Goal: Task Accomplishment & Management: Use online tool/utility

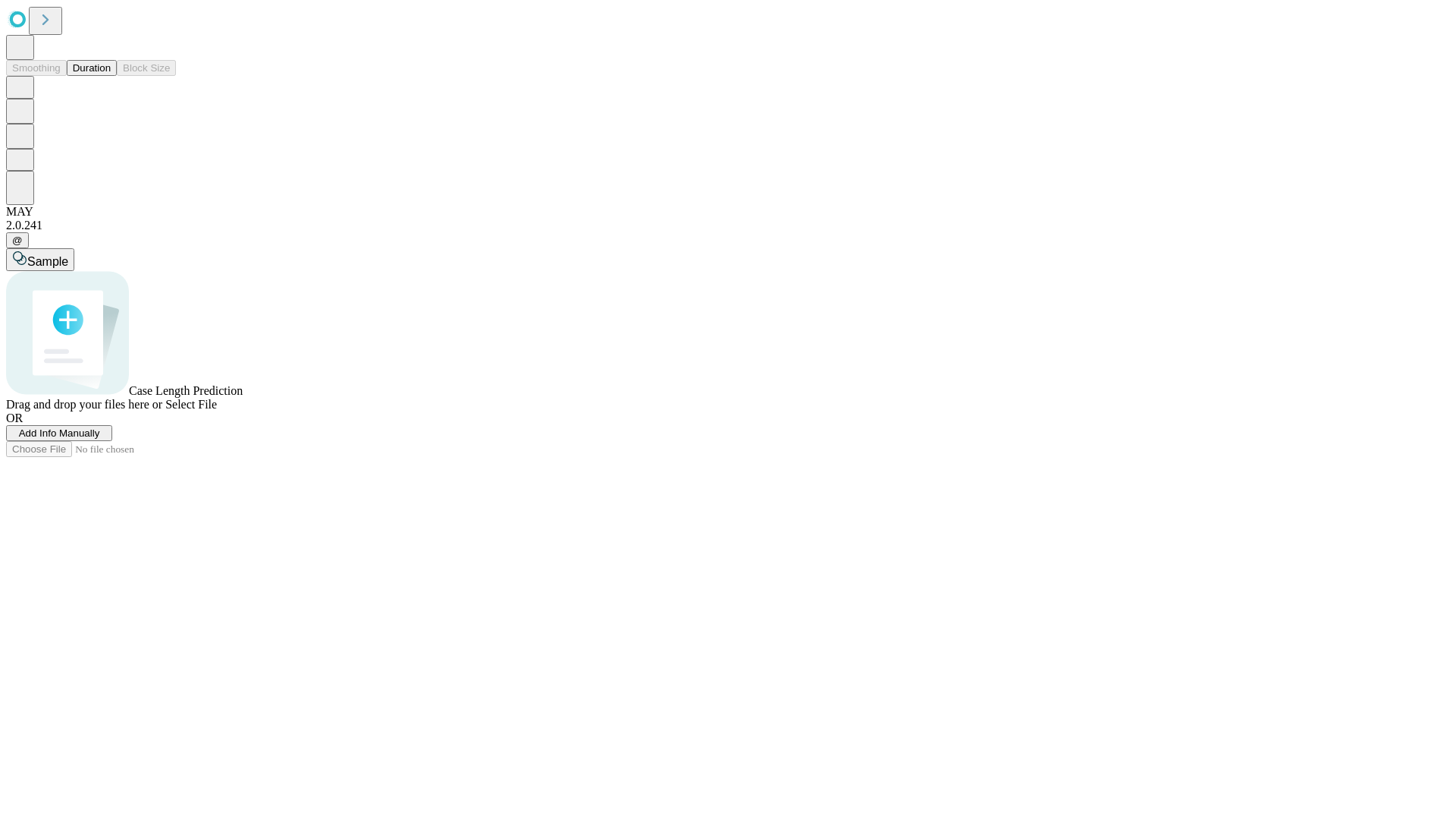
click at [110, 76] on button "Duration" at bounding box center [92, 68] width 50 height 16
click at [100, 438] on span "Add Info Manually" at bounding box center [59, 433] width 81 height 12
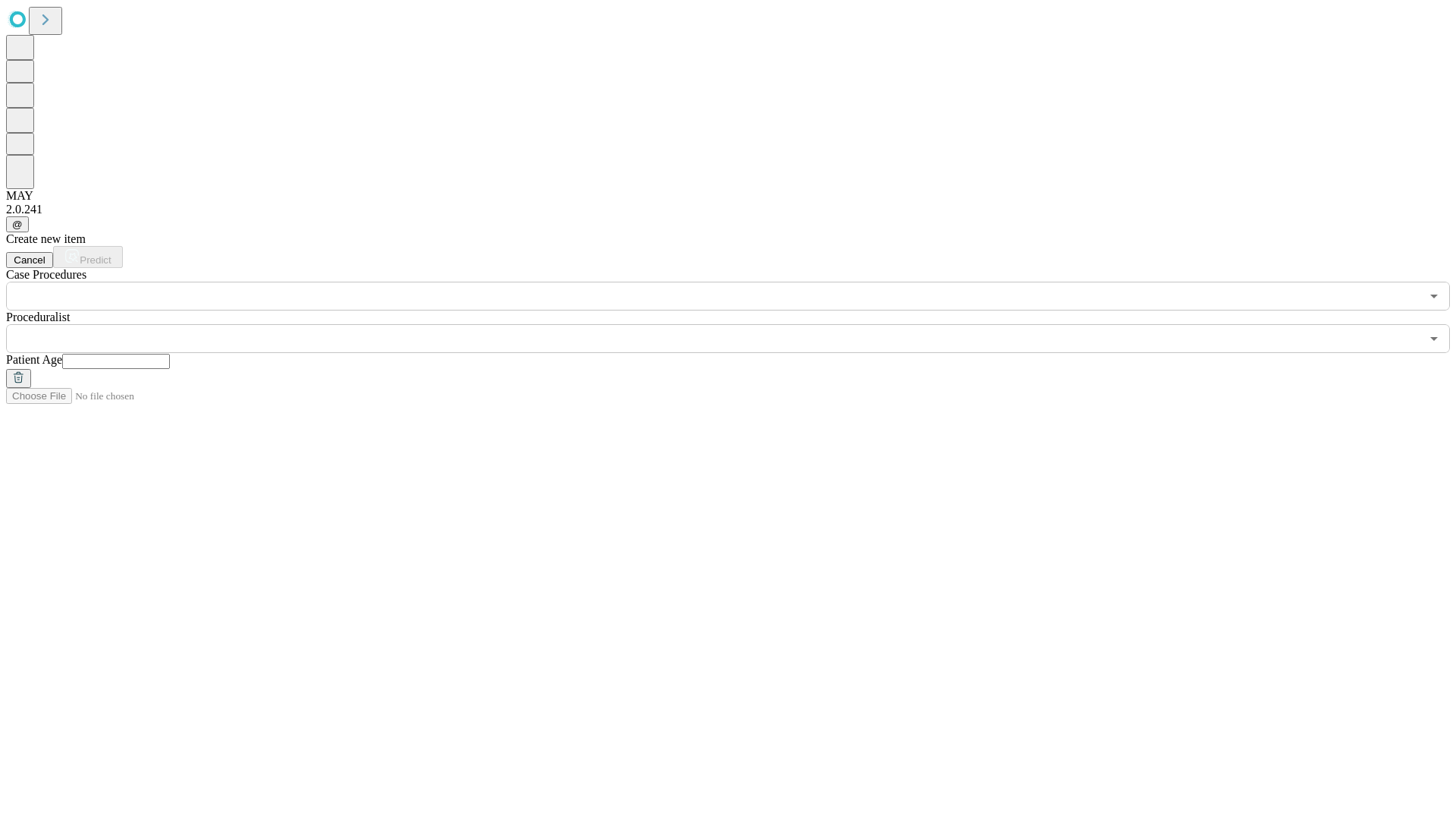
click at [170, 354] on input "text" at bounding box center [115, 361] width 108 height 15
type input "**"
click at [738, 324] on input "text" at bounding box center [713, 338] width 1415 height 28
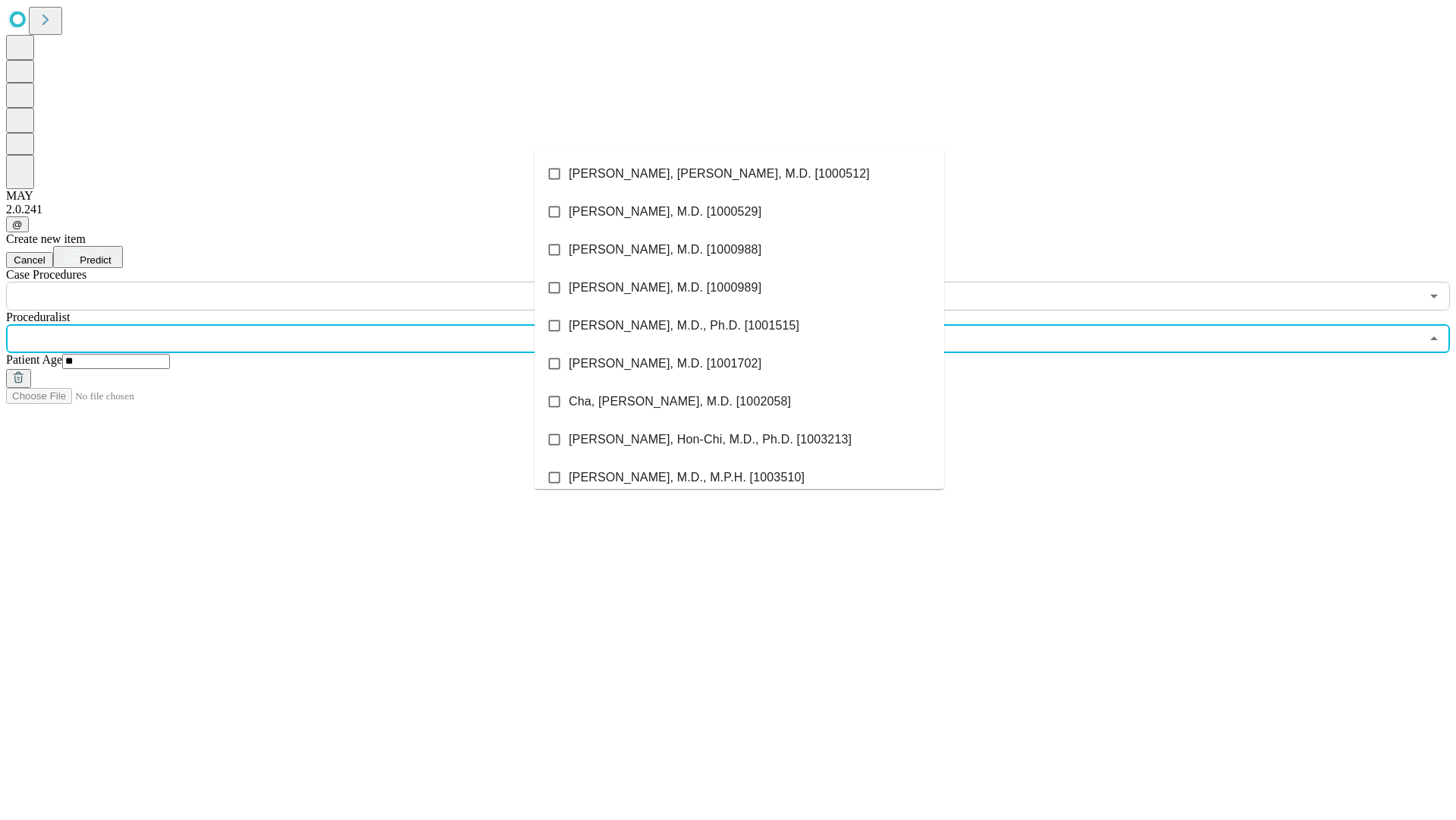
click at [739, 174] on li "[PERSON_NAME], [PERSON_NAME], M.D. [1000512]" at bounding box center [739, 173] width 410 height 38
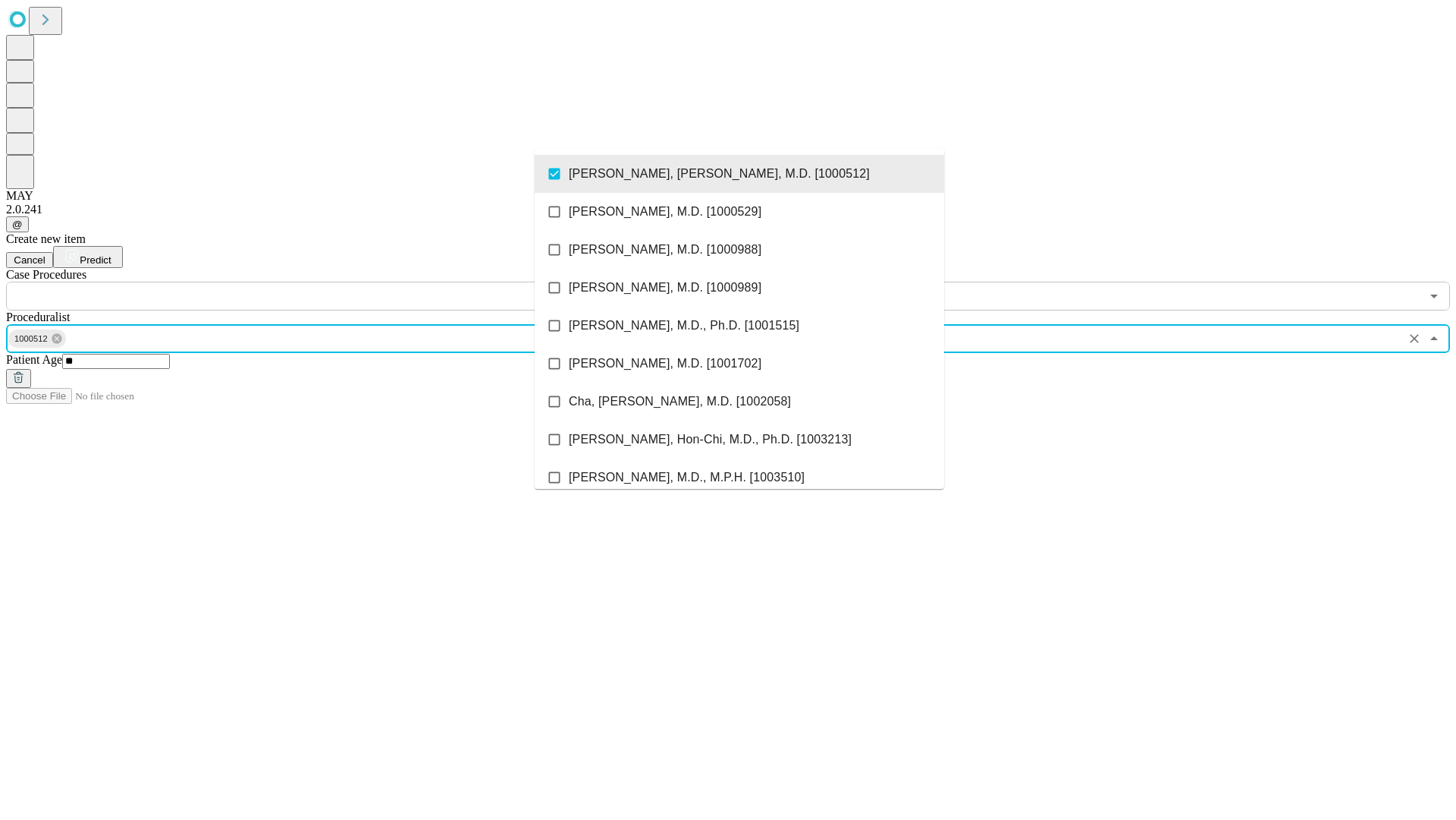
click at [319, 282] on input "text" at bounding box center [713, 296] width 1415 height 28
